Goal: Information Seeking & Learning: Check status

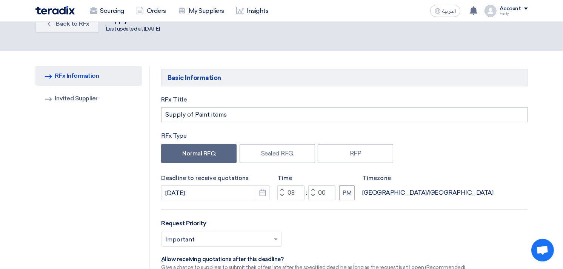
scroll to position [84, 0]
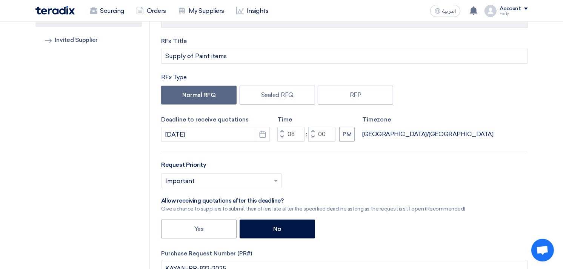
click at [493, 177] on div "Select priority... × Important ×" at bounding box center [344, 183] width 366 height 21
click at [91, 14] on link "Sourcing" at bounding box center [107, 11] width 46 height 17
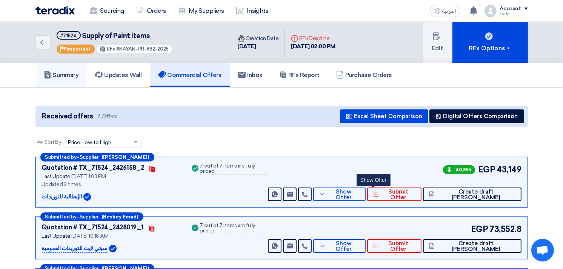
click at [74, 76] on h5 "Summary" at bounding box center [61, 75] width 35 height 8
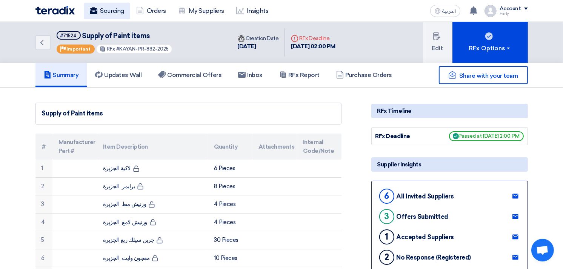
click at [95, 12] on use at bounding box center [93, 10] width 8 height 7
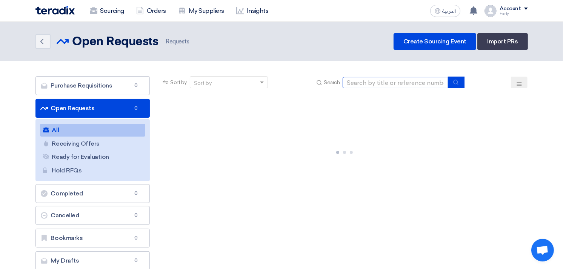
click at [378, 81] on input at bounding box center [396, 82] width 106 height 11
type input "skoda"
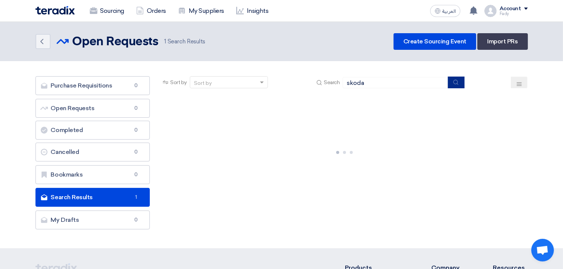
click at [455, 82] on icon "submit" at bounding box center [456, 82] width 6 height 6
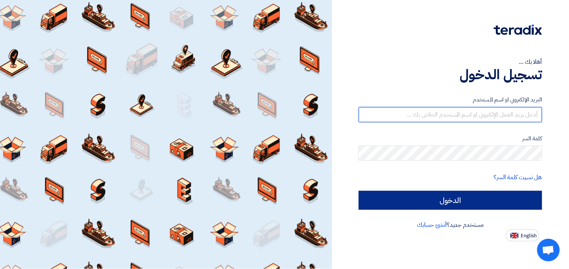
type input "fady.mahmoud@eaec.com.eg"
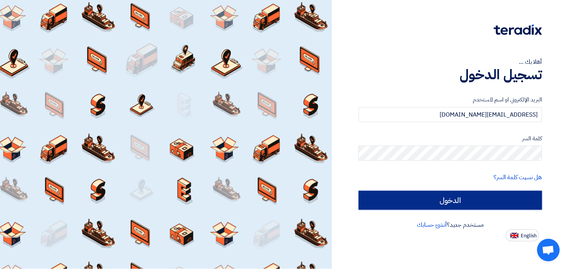
click at [455, 199] on input "الدخول" at bounding box center [450, 200] width 183 height 19
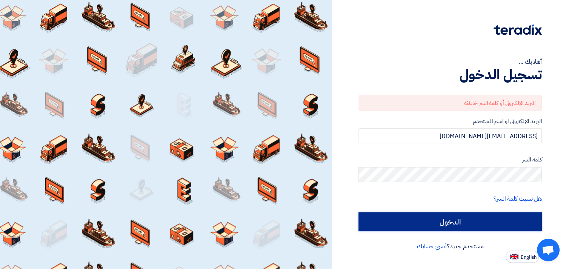
click at [446, 216] on input "الدخول" at bounding box center [450, 221] width 183 height 19
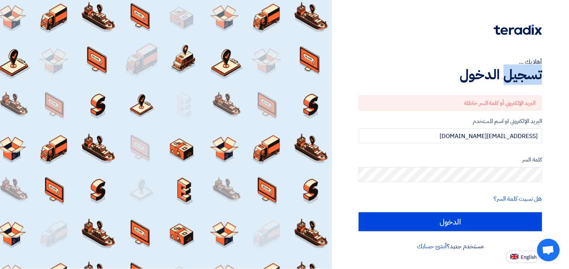
drag, startPoint x: 504, startPoint y: 78, endPoint x: 546, endPoint y: 71, distance: 41.8
click at [546, 71] on div "أهلا بك ... تسجيل الدخول البريد الإلكتروني أو كلمة السر خاطئة البريد الإلكتروني…" at bounding box center [451, 131] width 226 height 263
click at [379, 111] on form "البريد الإلكتروني أو كلمة السر خاطئة البريد الإلكتروني او اسم المستخدم fady.mah…" at bounding box center [450, 163] width 183 height 136
click at [522, 257] on span "English" at bounding box center [529, 257] width 16 height 5
type input "Sign in"
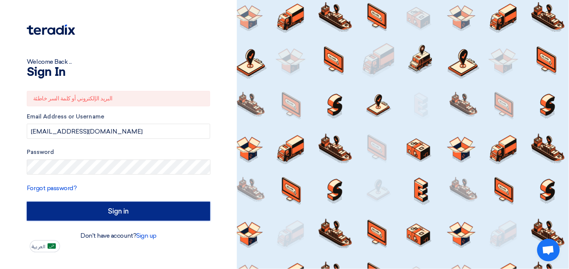
click at [131, 211] on input "Sign in" at bounding box center [118, 211] width 183 height 19
click at [119, 206] on input "Sign in" at bounding box center [118, 211] width 183 height 19
click at [145, 214] on input "Sign in" at bounding box center [118, 211] width 183 height 19
click at [142, 209] on input "Sign in" at bounding box center [118, 211] width 183 height 19
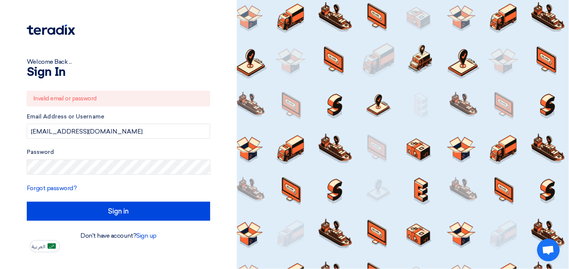
click at [119, 199] on form "Invalid email or password Email Address or Username fady.mahmoud@eaec.com.eg Pa…" at bounding box center [118, 156] width 183 height 130
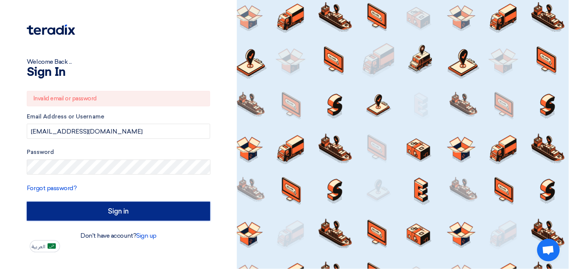
click at [121, 206] on input "Sign in" at bounding box center [118, 211] width 183 height 19
click at [118, 211] on input "Sign in" at bounding box center [118, 211] width 183 height 19
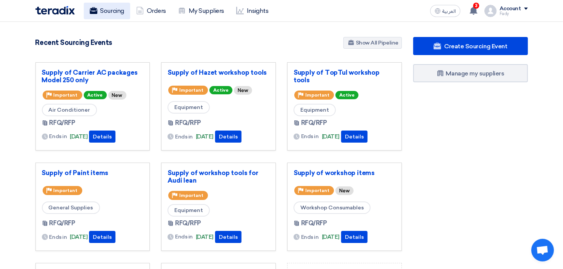
click at [104, 12] on link "Sourcing" at bounding box center [107, 11] width 46 height 17
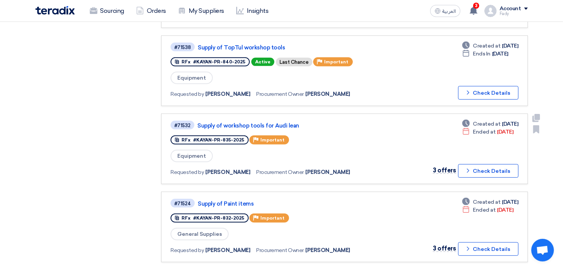
scroll to position [335, 0]
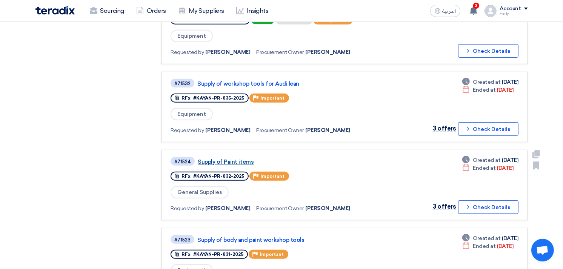
click at [241, 158] on link "Supply of Paint items" at bounding box center [292, 161] width 189 height 7
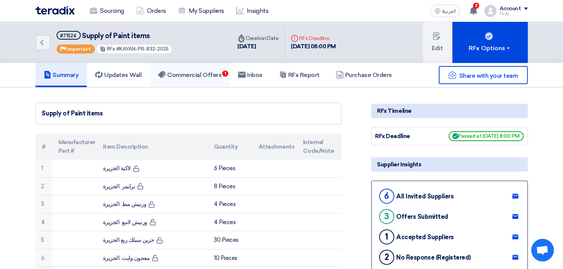
click at [224, 80] on link "Commercial Offers 1" at bounding box center [190, 75] width 80 height 24
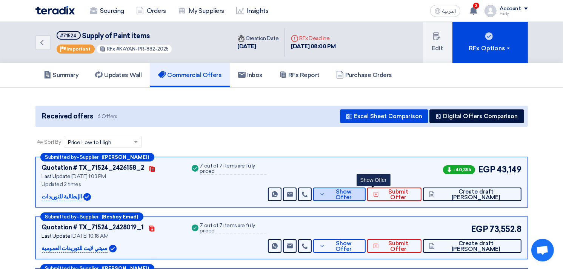
click at [360, 193] on span "Show Offer" at bounding box center [343, 194] width 32 height 11
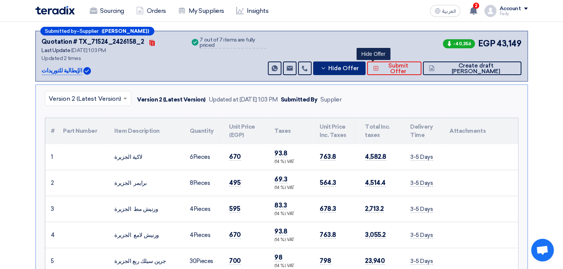
scroll to position [126, 0]
click at [359, 66] on span "Hide Offer" at bounding box center [343, 69] width 31 height 6
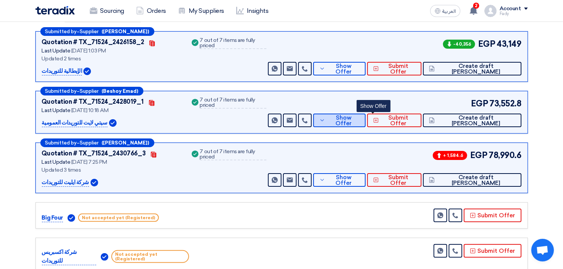
click at [324, 119] on use at bounding box center [322, 120] width 3 height 2
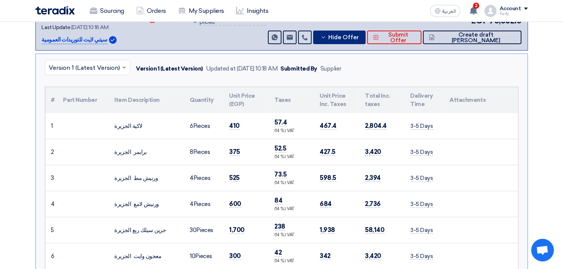
scroll to position [168, 0]
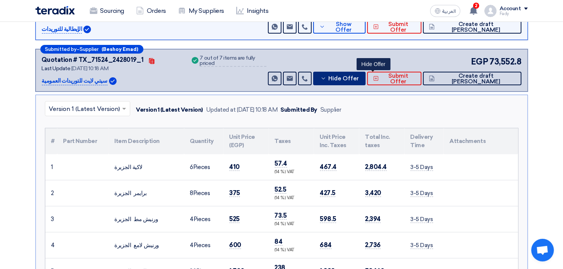
click at [359, 78] on span "Hide Offer" at bounding box center [343, 79] width 31 height 6
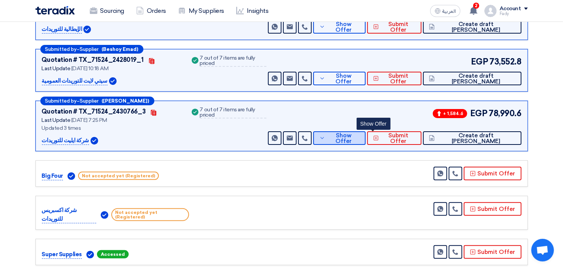
click at [360, 137] on span "Show Offer" at bounding box center [343, 138] width 32 height 11
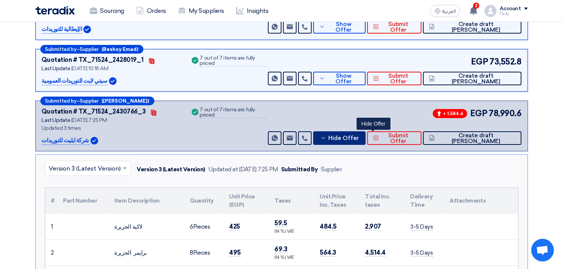
click at [359, 138] on span "Hide Offer" at bounding box center [343, 138] width 31 height 6
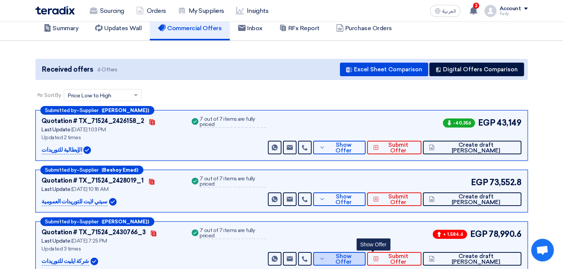
scroll to position [0, 0]
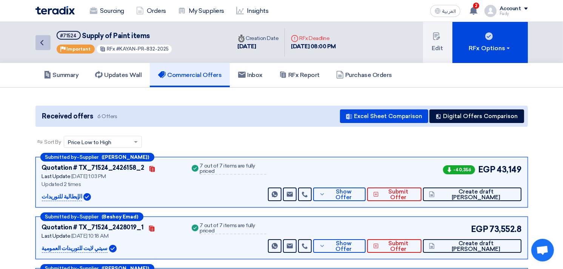
click at [42, 40] on icon "Back" at bounding box center [41, 42] width 9 height 9
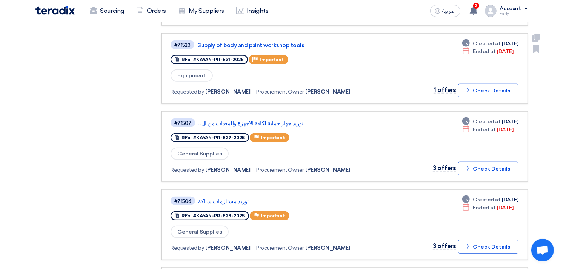
scroll to position [587, 0]
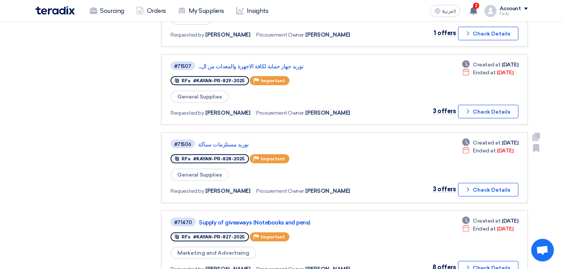
click at [206, 139] on div "#71506 توريد مستلزمات سباكة" at bounding box center [280, 144] width 218 height 10
click at [206, 141] on link "توريد مستلزمات سباكة" at bounding box center [292, 144] width 189 height 7
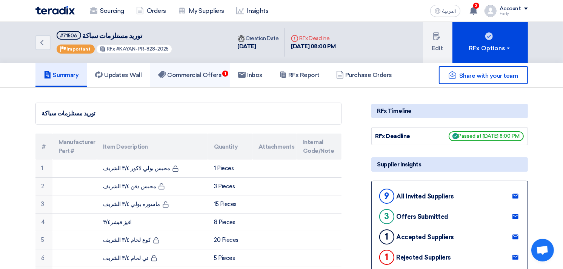
click at [194, 66] on link "Commercial Offers 1" at bounding box center [190, 75] width 80 height 24
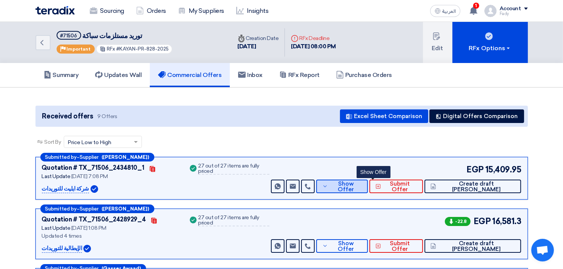
click at [362, 187] on span "Show Offer" at bounding box center [346, 186] width 32 height 11
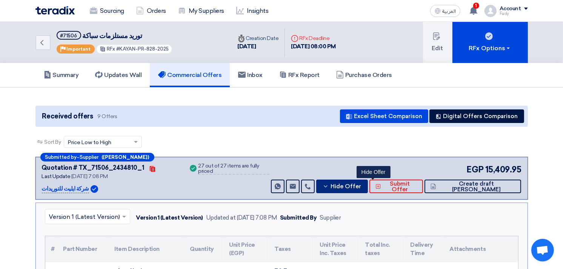
click at [361, 184] on span "Hide Offer" at bounding box center [346, 187] width 31 height 6
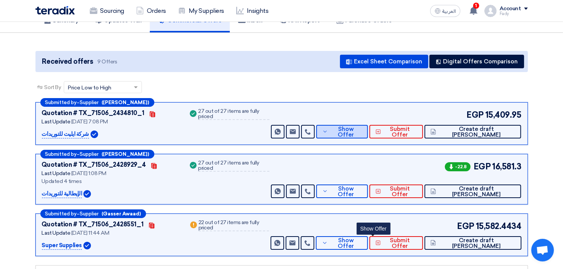
scroll to position [126, 0]
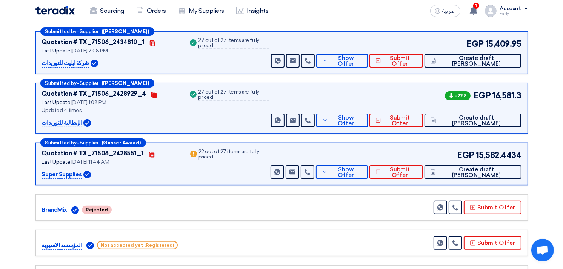
click at [368, 127] on div "Submitted by – Supplier (ماجد خليفة) Quotation # TX_71506_2428929_4 Contacts La…" at bounding box center [281, 108] width 492 height 51
click at [368, 123] on button "Show Offer" at bounding box center [342, 121] width 52 height 14
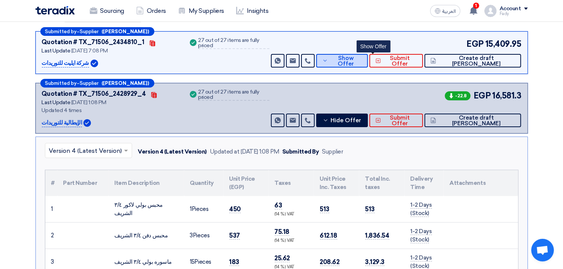
click at [362, 61] on span "Show Offer" at bounding box center [346, 60] width 32 height 11
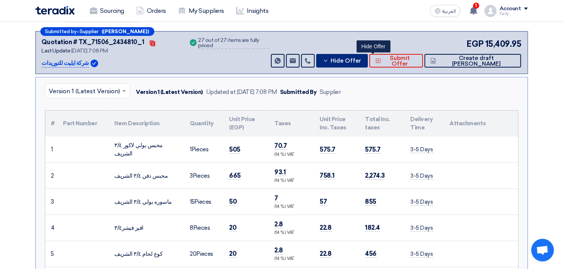
click at [361, 61] on span "Hide Offer" at bounding box center [346, 61] width 31 height 6
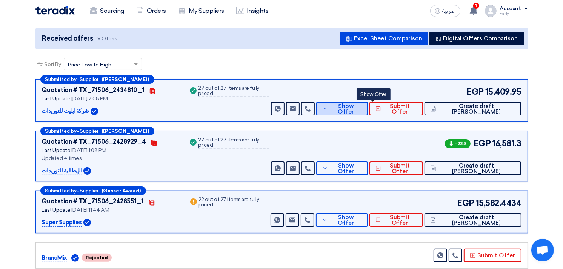
scroll to position [84, 0]
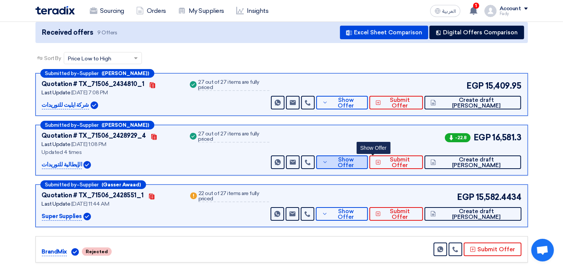
click at [362, 163] on span "Show Offer" at bounding box center [346, 162] width 32 height 11
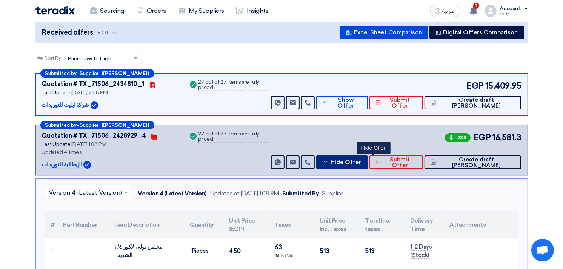
scroll to position [168, 0]
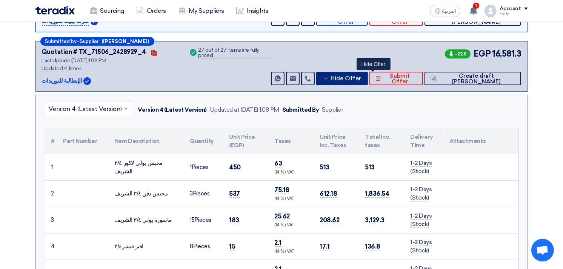
click at [361, 76] on span "Hide Offer" at bounding box center [346, 79] width 31 height 6
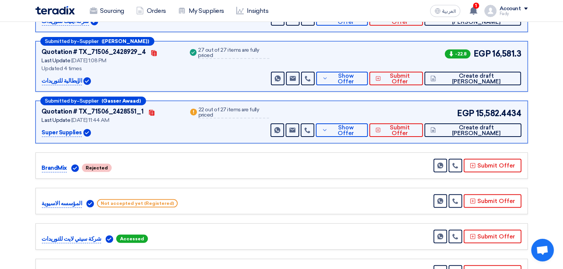
click at [366, 138] on div "Submitted by – Supplier (Gasser Awaad) Quotation # TX_71506_2428551_1 Contacts …" at bounding box center [281, 122] width 492 height 43
click at [368, 125] on button "Show Offer" at bounding box center [342, 130] width 52 height 14
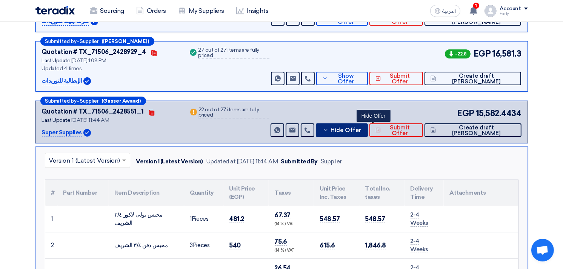
click at [368, 125] on button "Hide Offer" at bounding box center [342, 130] width 52 height 14
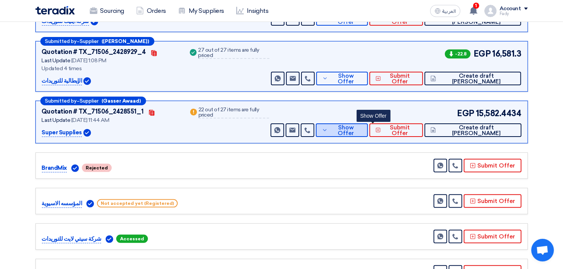
scroll to position [42, 0]
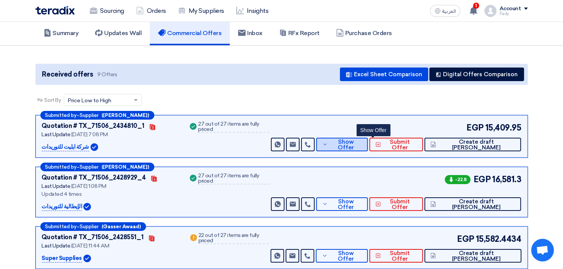
click at [361, 142] on span "Show Offer" at bounding box center [346, 144] width 32 height 11
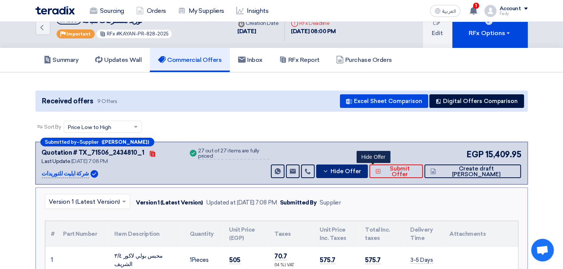
scroll to position [0, 0]
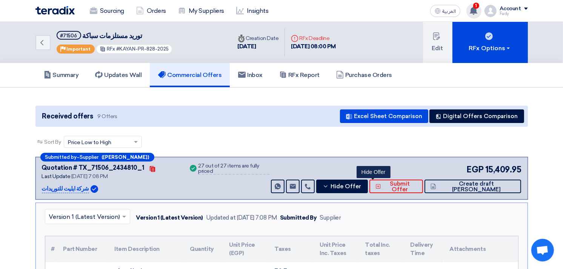
click at [475, 13] on icon at bounding box center [473, 10] width 8 height 8
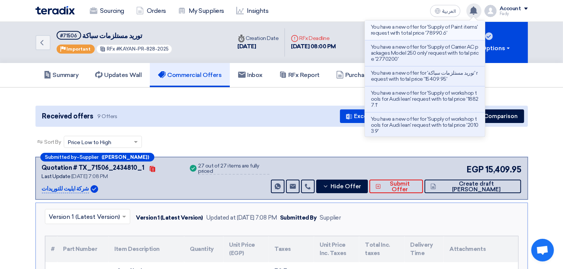
click at [450, 32] on p "You have a new offer for 'Supply of Paint items' request with total price '7899…" at bounding box center [425, 30] width 108 height 12
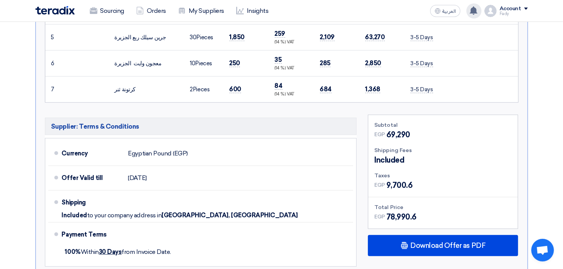
scroll to position [419, 0]
